Goal: Information Seeking & Learning: Compare options

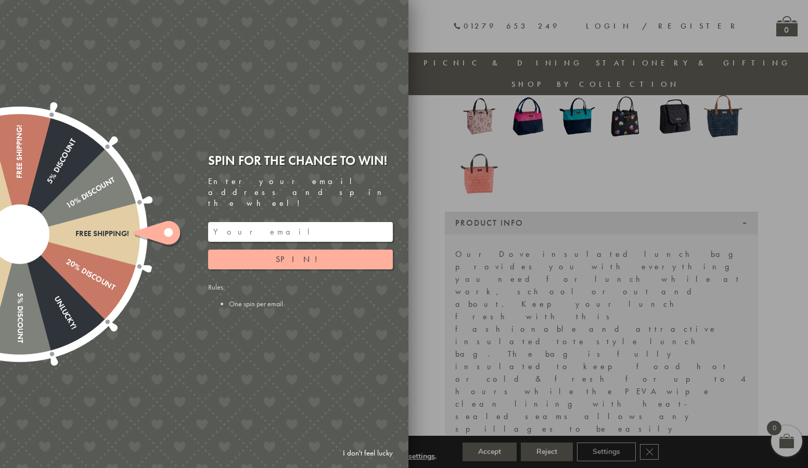
scroll to position [186, 0]
click at [380, 453] on link "I don't feel lucky" at bounding box center [368, 453] width 60 height 19
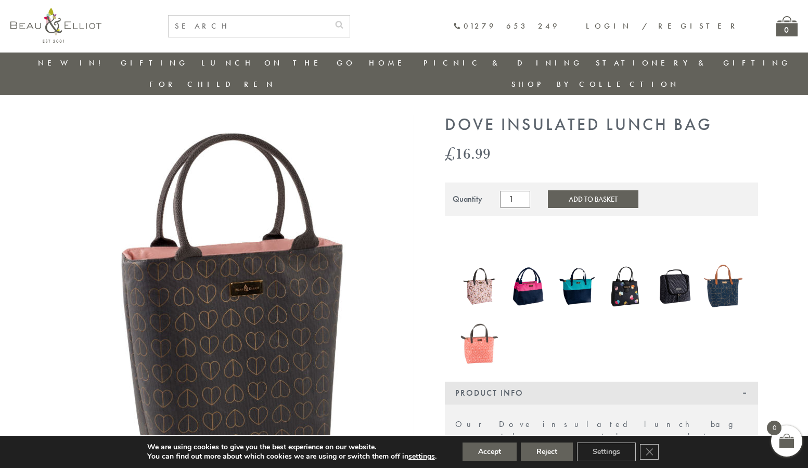
scroll to position [0, 0]
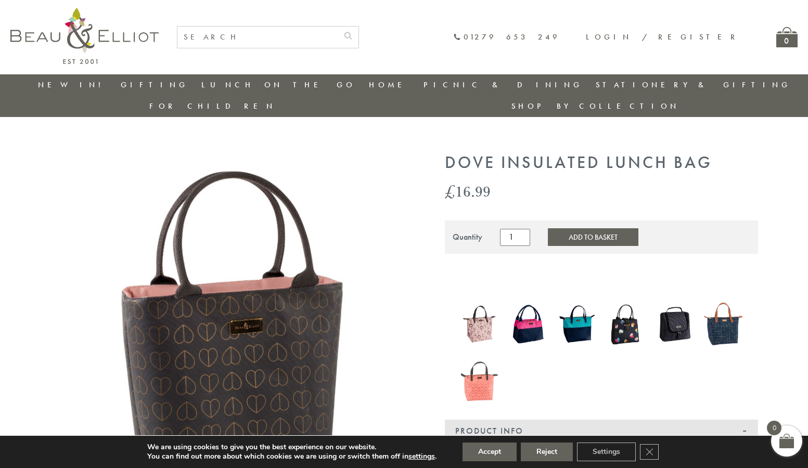
click at [484, 303] on img at bounding box center [480, 324] width 39 height 50
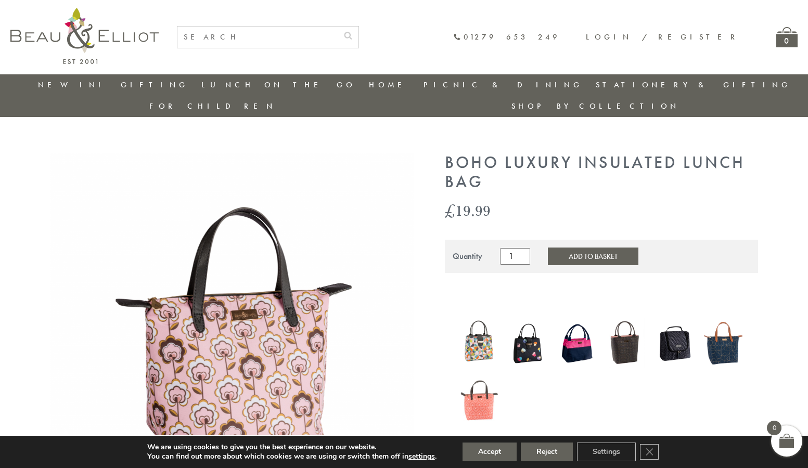
click at [529, 327] on img at bounding box center [528, 343] width 39 height 45
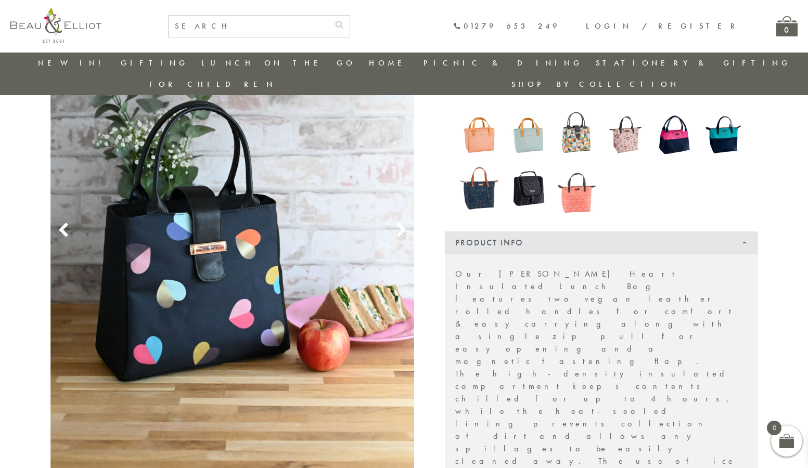
scroll to position [186, 0]
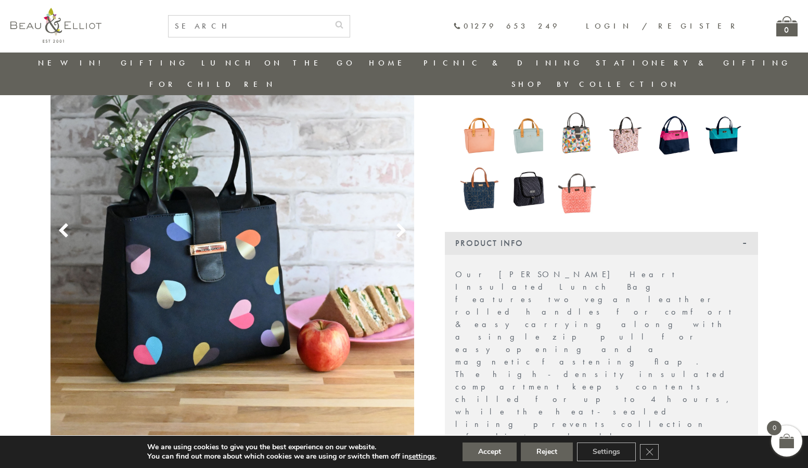
click at [624, 125] on img at bounding box center [626, 135] width 39 height 50
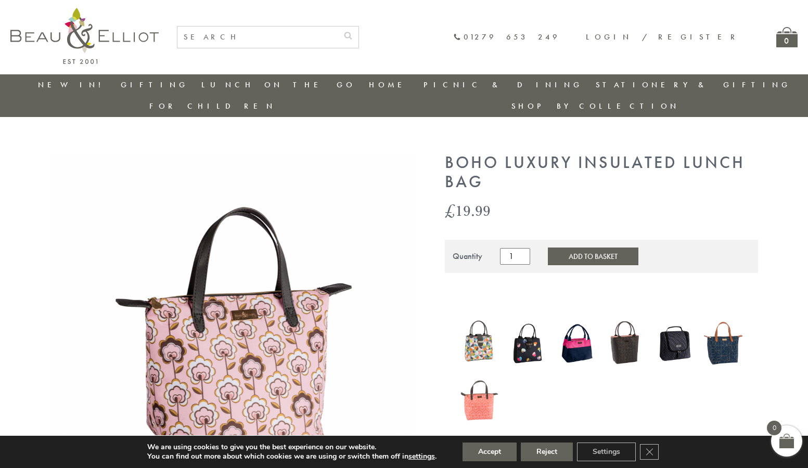
click at [488, 385] on img at bounding box center [480, 396] width 39 height 50
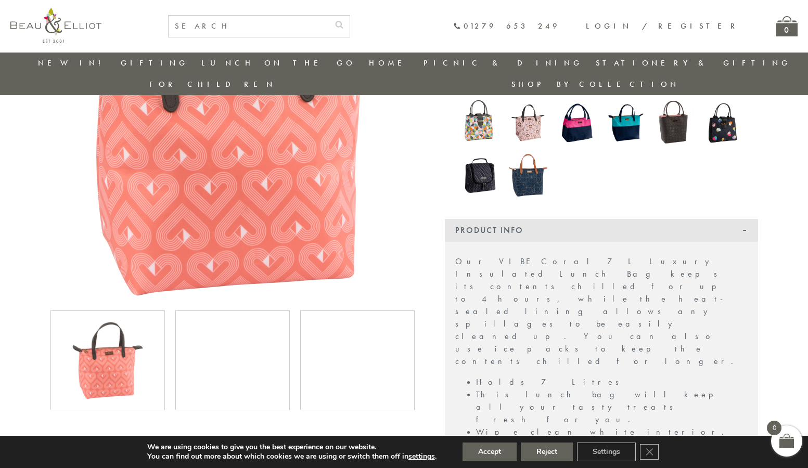
scroll to position [186, 0]
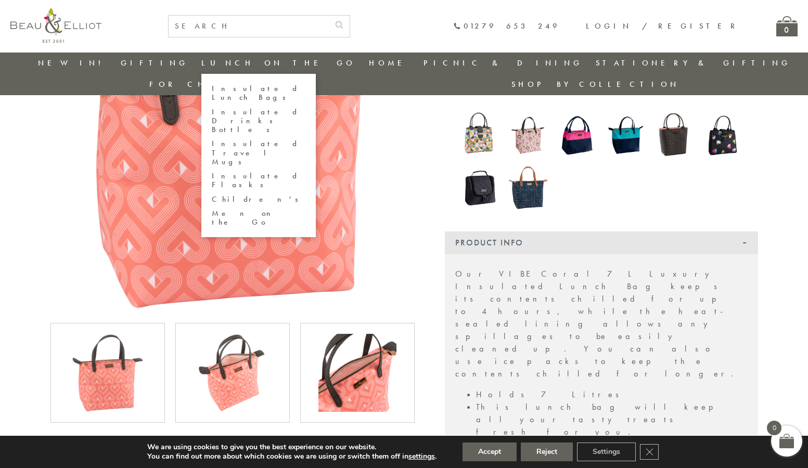
click at [218, 90] on link "Insulated Lunch Bags" at bounding box center [259, 93] width 94 height 18
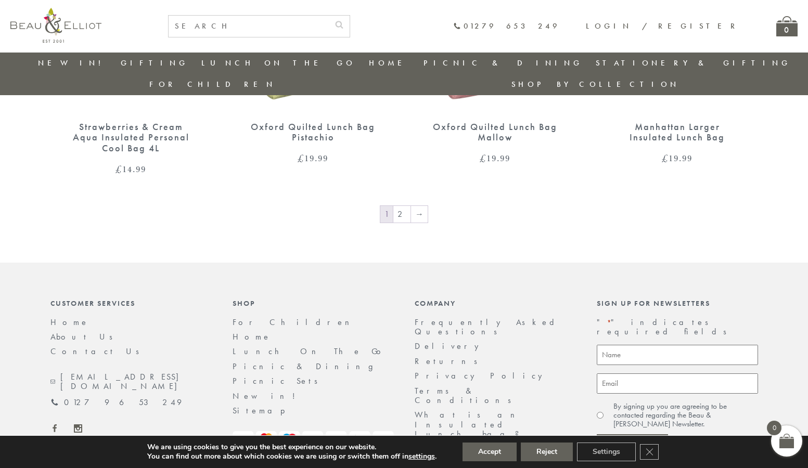
scroll to position [1834, 0]
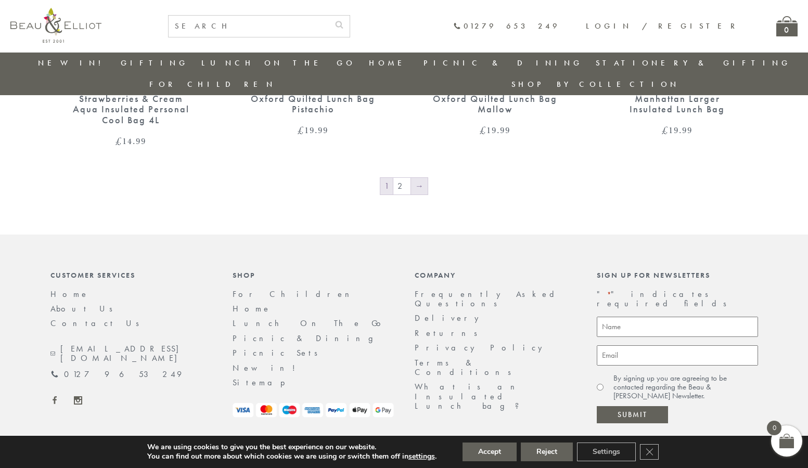
click at [418, 178] on link "→" at bounding box center [419, 186] width 17 height 17
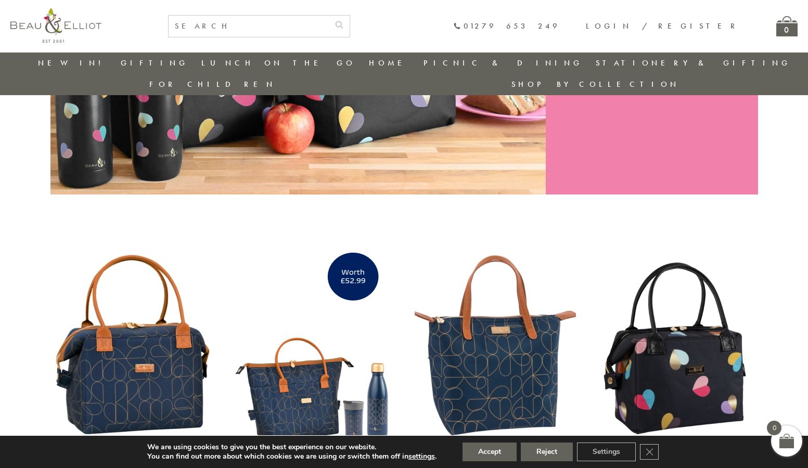
scroll to position [238, 0]
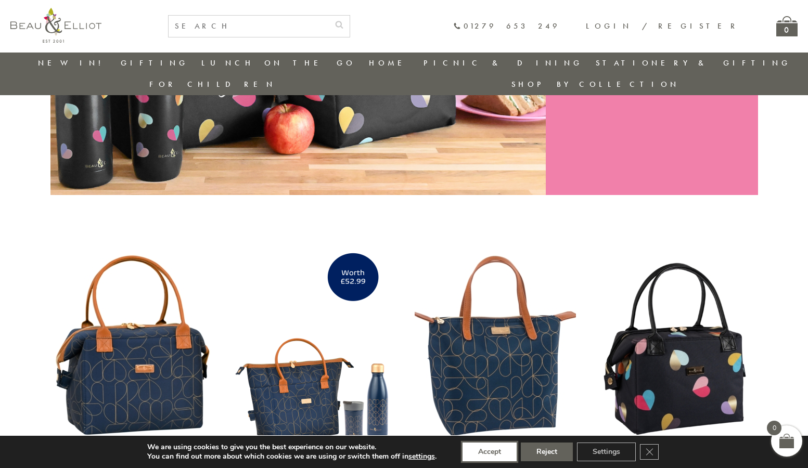
click at [483, 458] on button "Accept" at bounding box center [490, 452] width 54 height 19
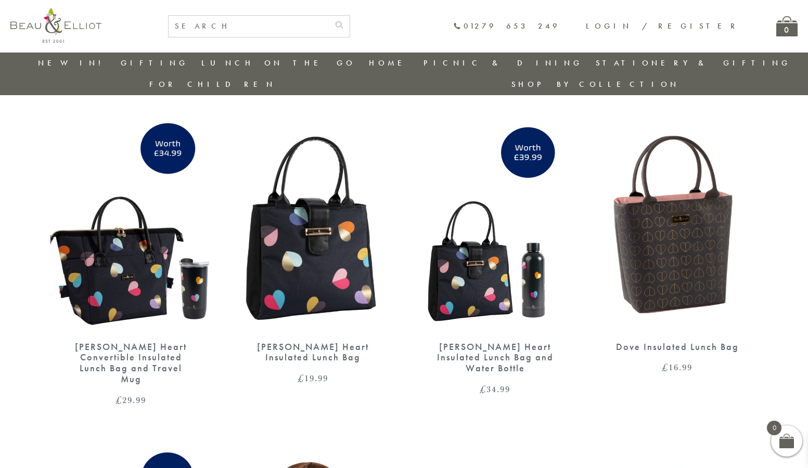
scroll to position [711, 0]
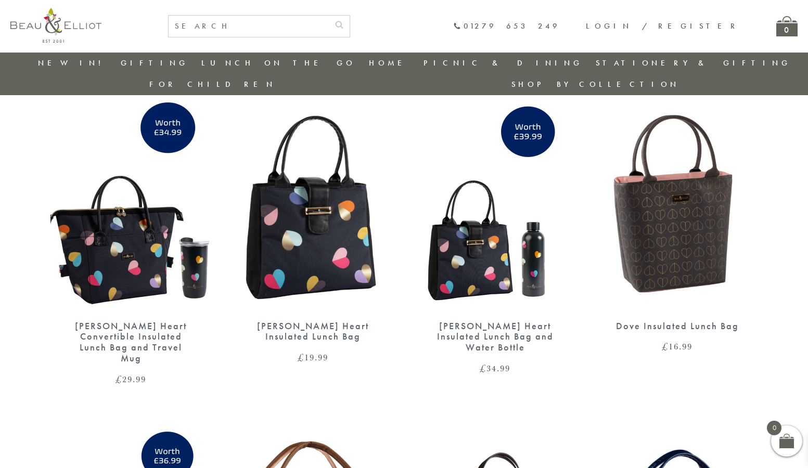
click at [603, 207] on img at bounding box center [677, 207] width 160 height 208
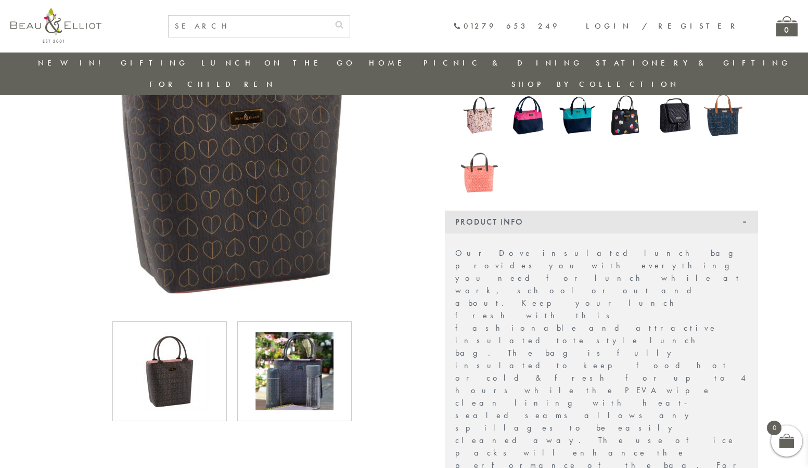
scroll to position [186, 0]
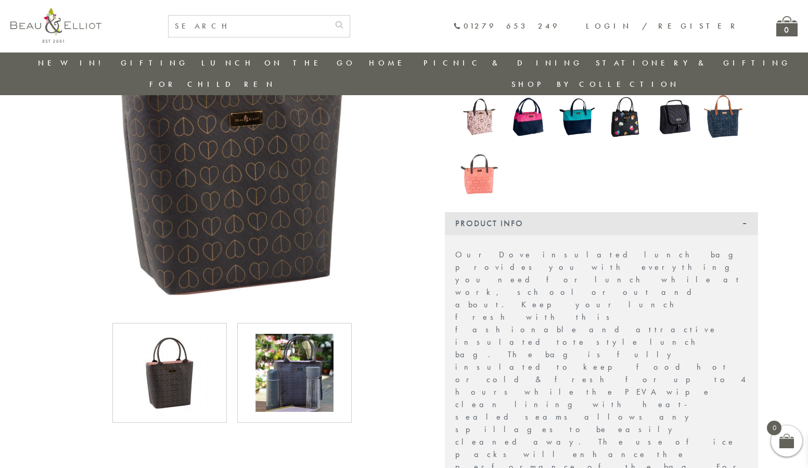
click at [287, 352] on img at bounding box center [295, 373] width 78 height 78
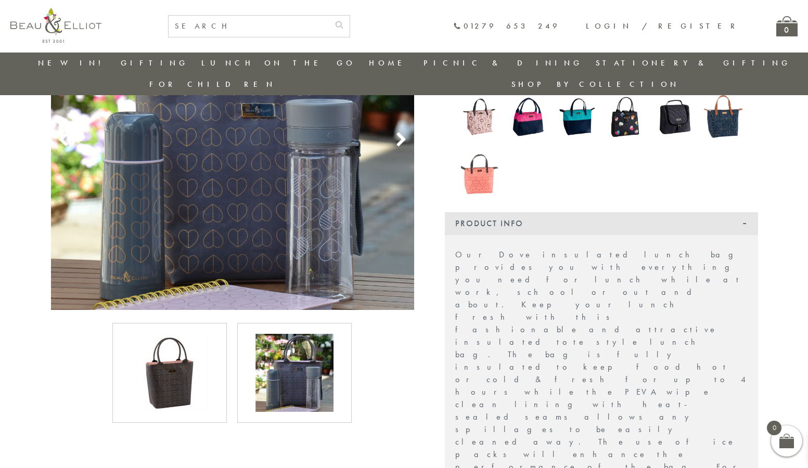
click at [181, 346] on img at bounding box center [170, 373] width 78 height 78
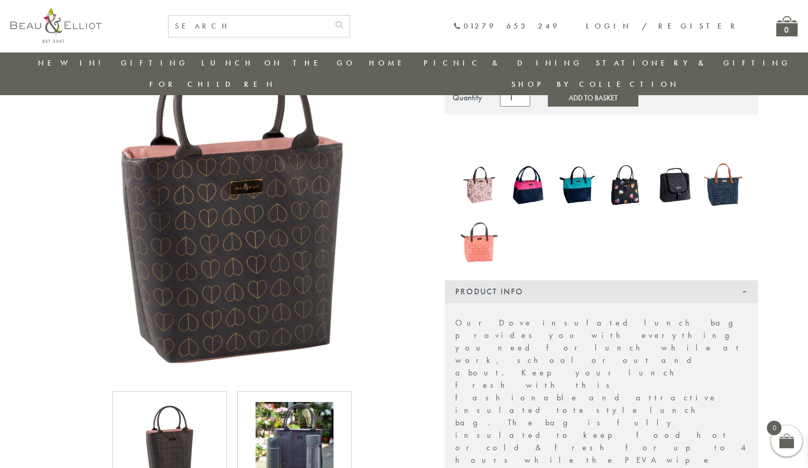
scroll to position [0, 0]
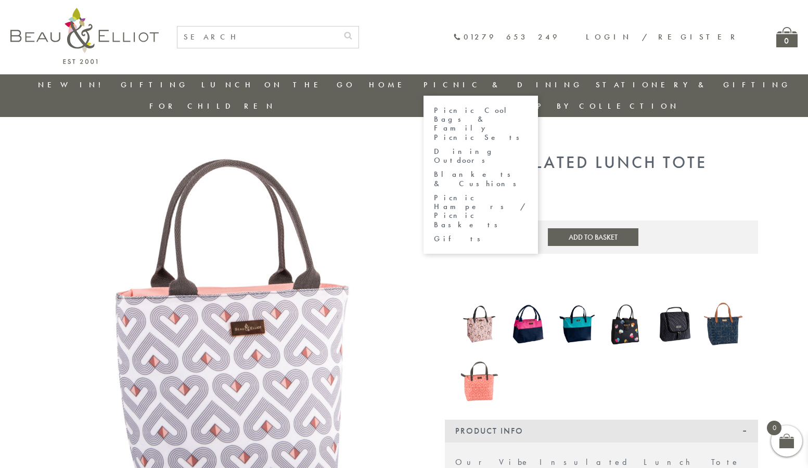
click at [424, 80] on link "Picnic & Dining" at bounding box center [503, 85] width 159 height 10
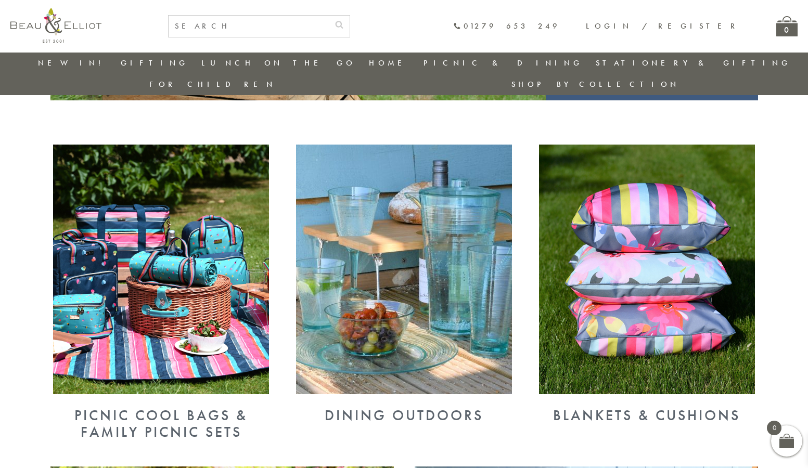
scroll to position [447, 0]
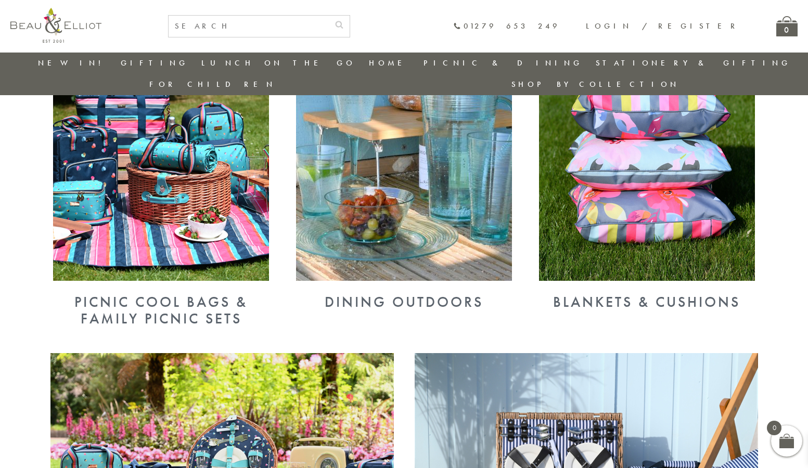
click at [572, 131] on img at bounding box center [647, 156] width 216 height 250
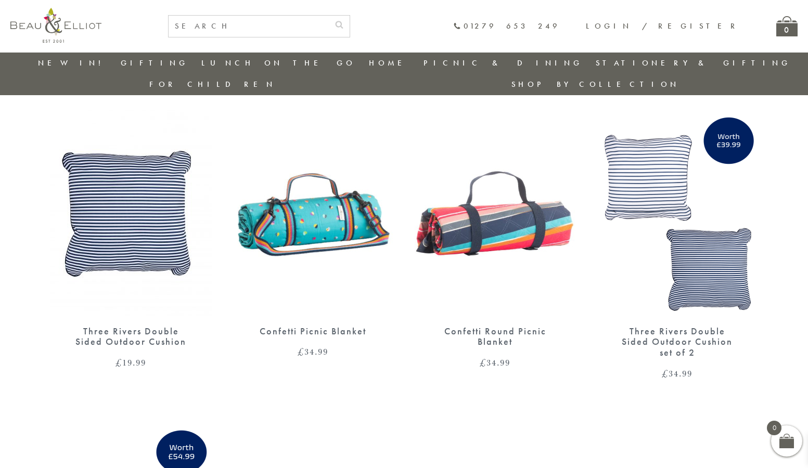
scroll to position [1331, 0]
